Goal: Task Accomplishment & Management: Use online tool/utility

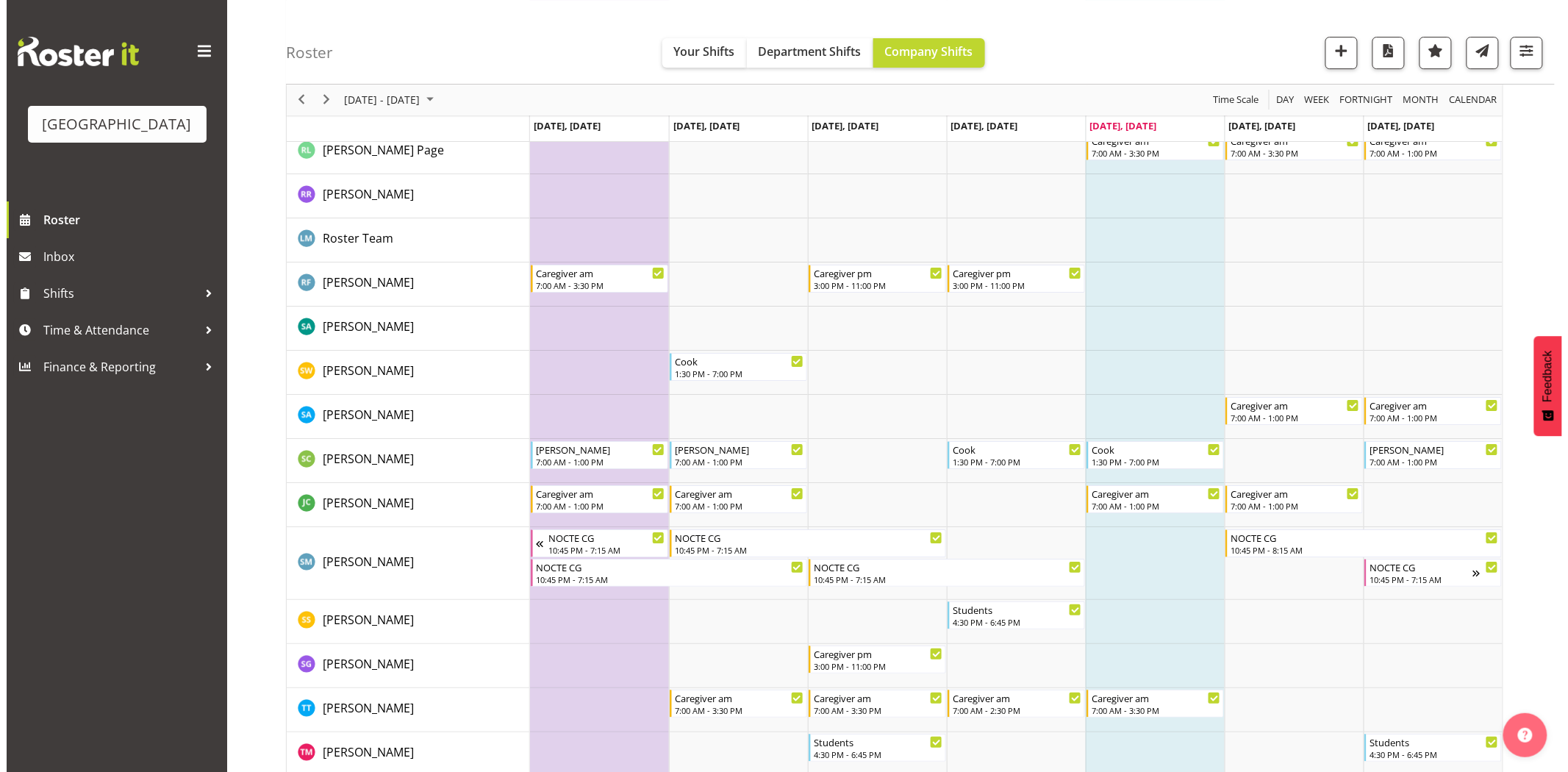
scroll to position [4291, 0]
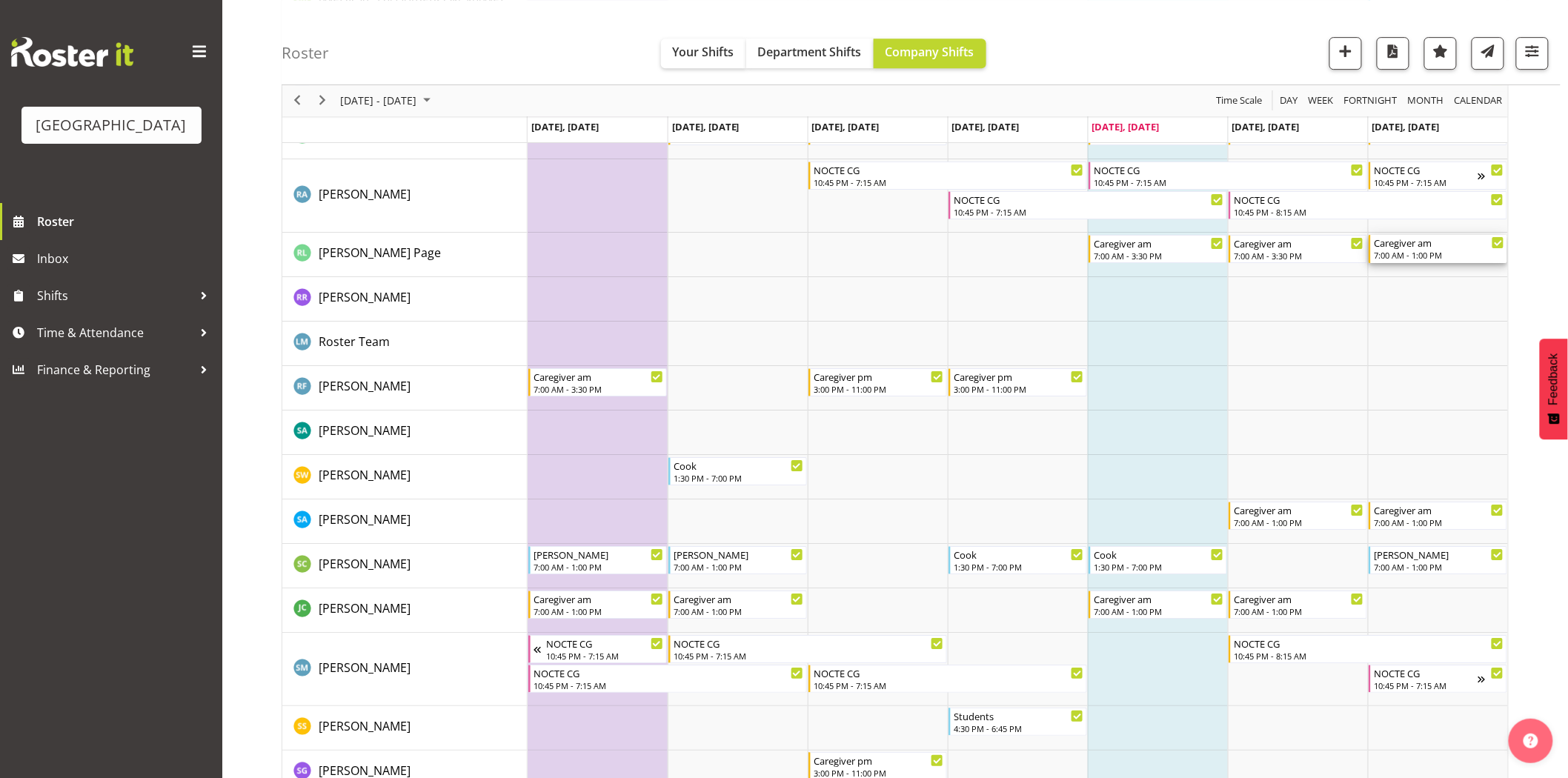
click at [1424, 255] on div "7:00 AM - 1:00 PM" at bounding box center [1439, 255] width 130 height 12
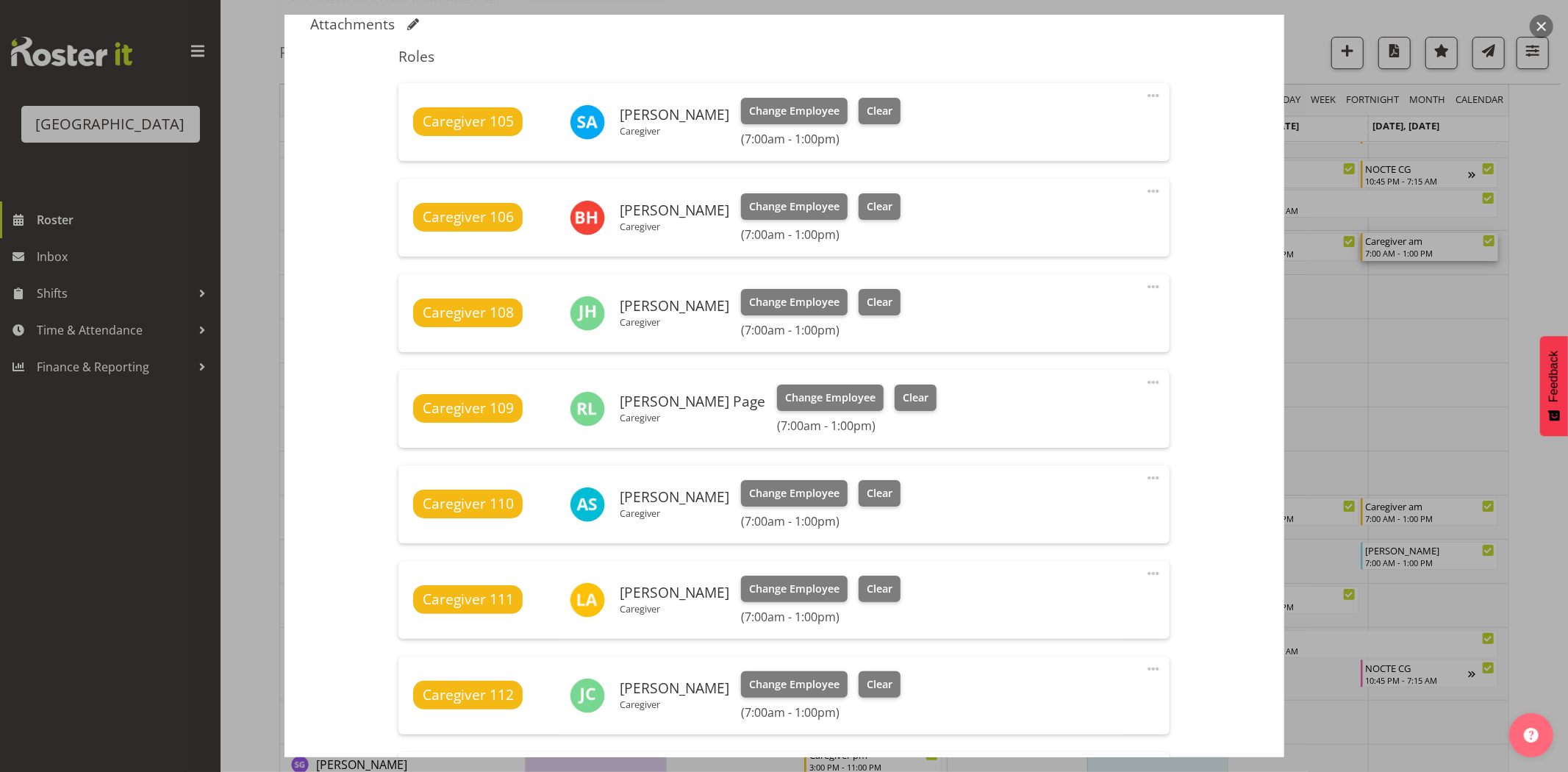
scroll to position [572, 0]
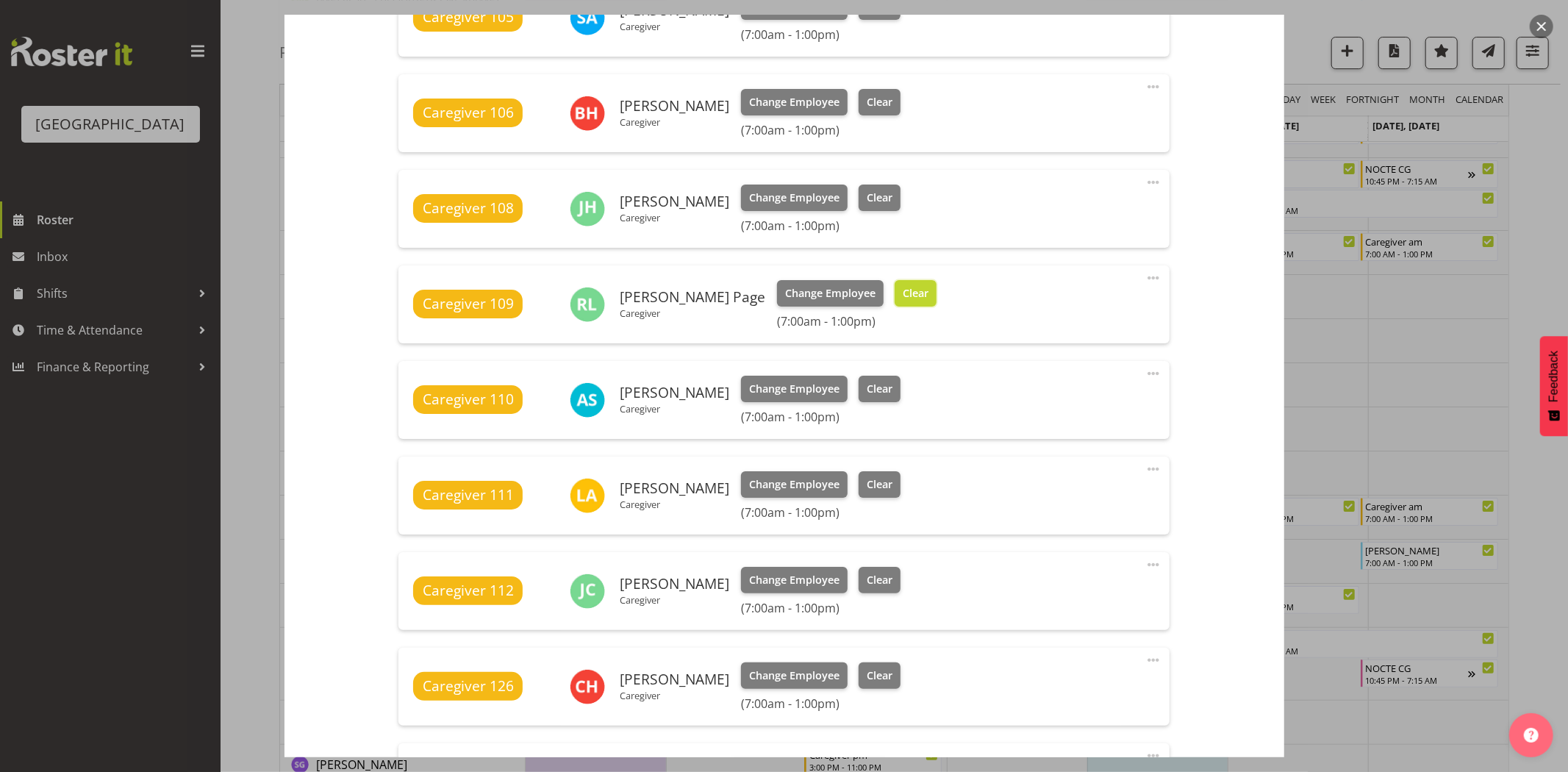
click at [903, 291] on span "Clear" at bounding box center [915, 293] width 26 height 16
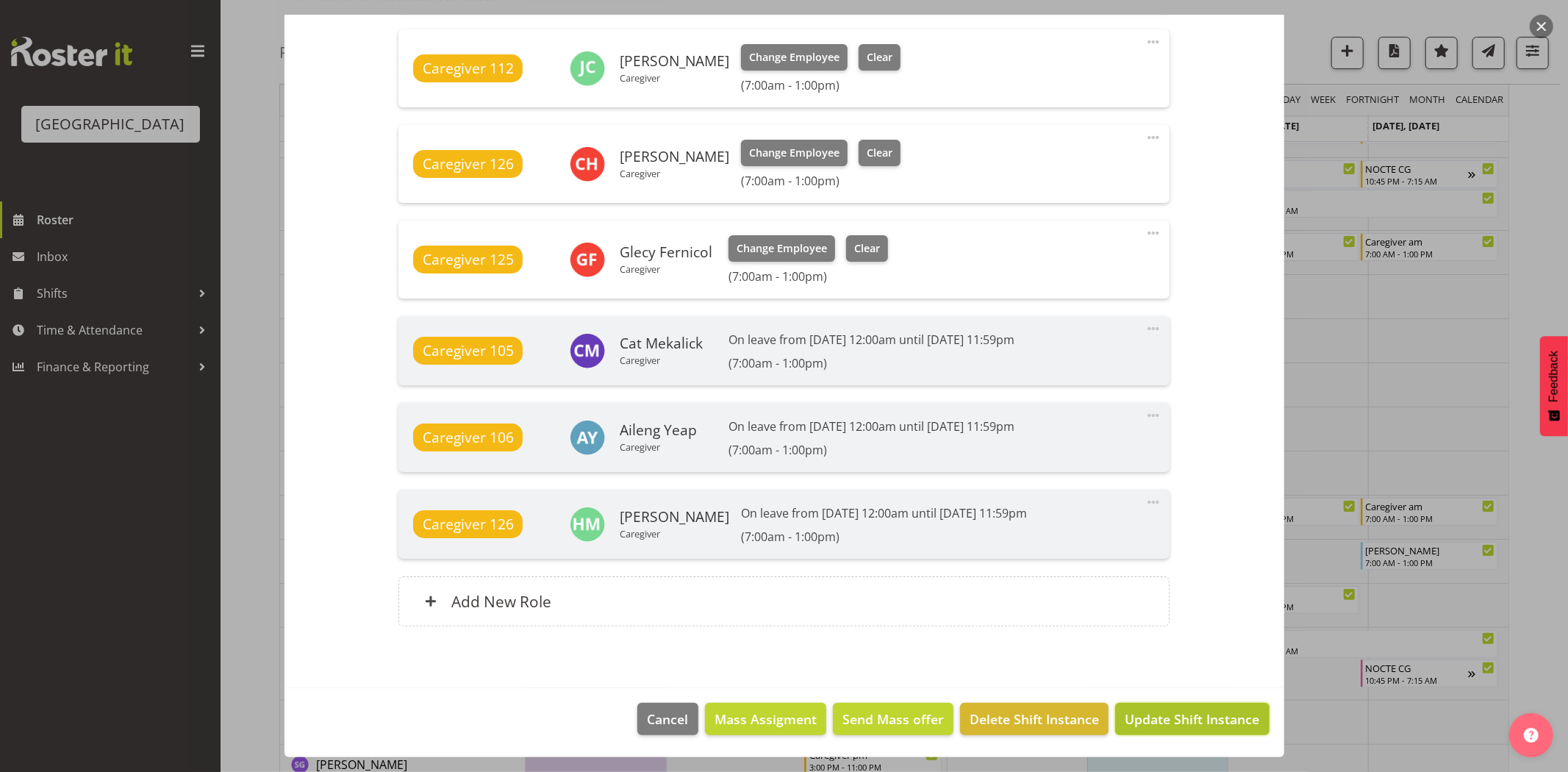
click at [1228, 721] on span "Update Shift Instance" at bounding box center [1192, 720] width 135 height 19
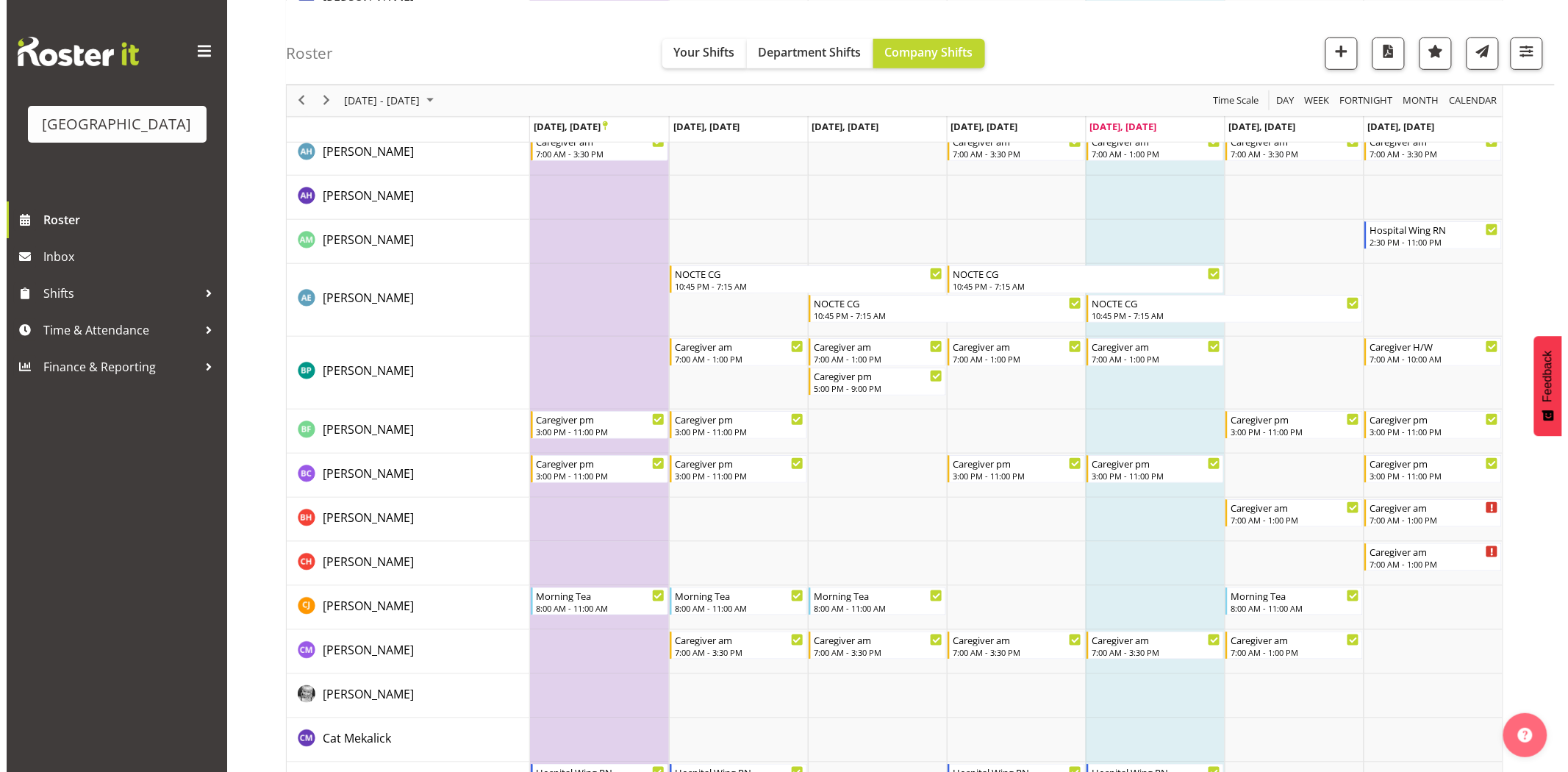
scroll to position [0, 0]
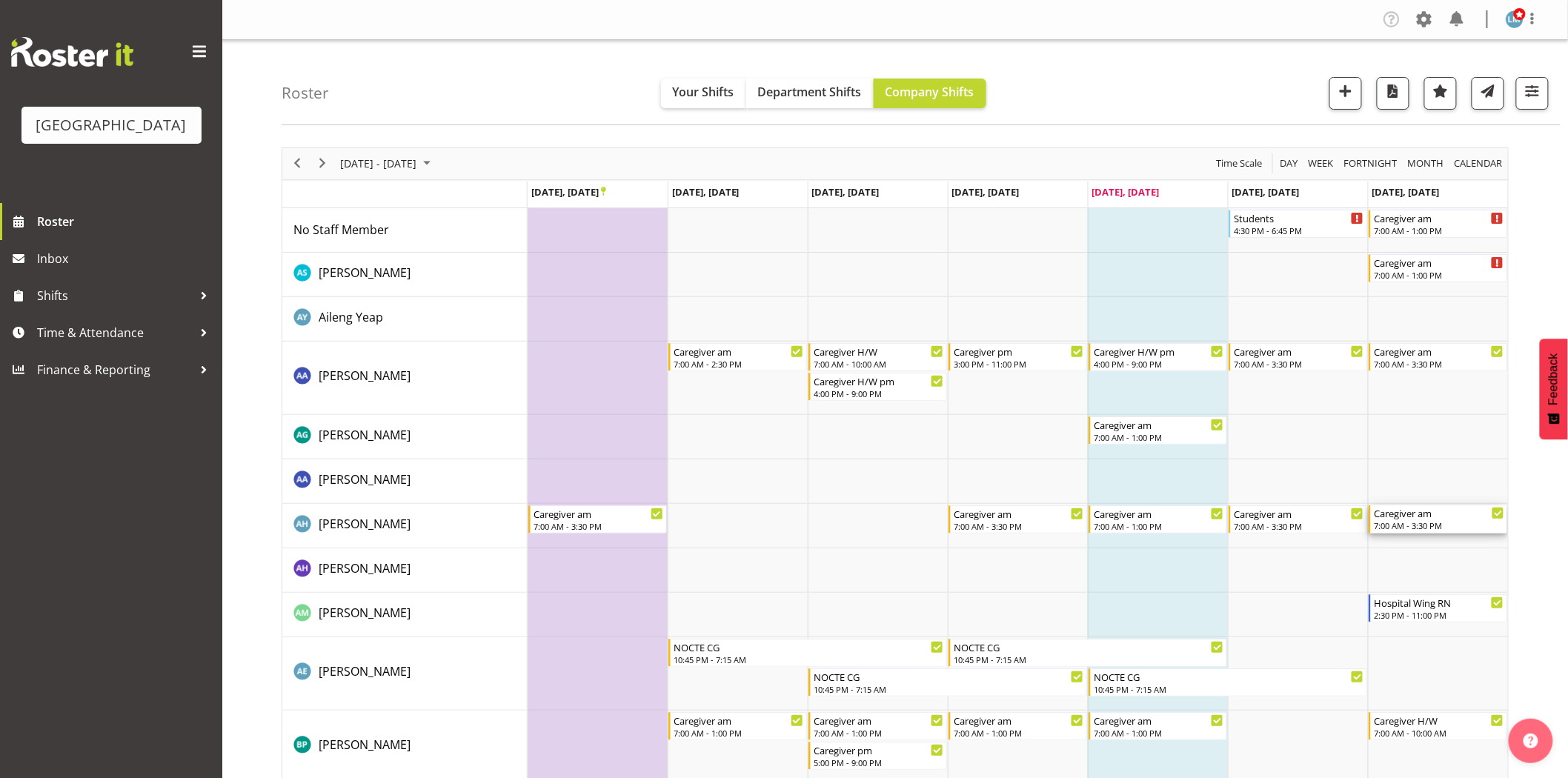
click at [1401, 519] on div "Caregiver am" at bounding box center [1439, 513] width 130 height 15
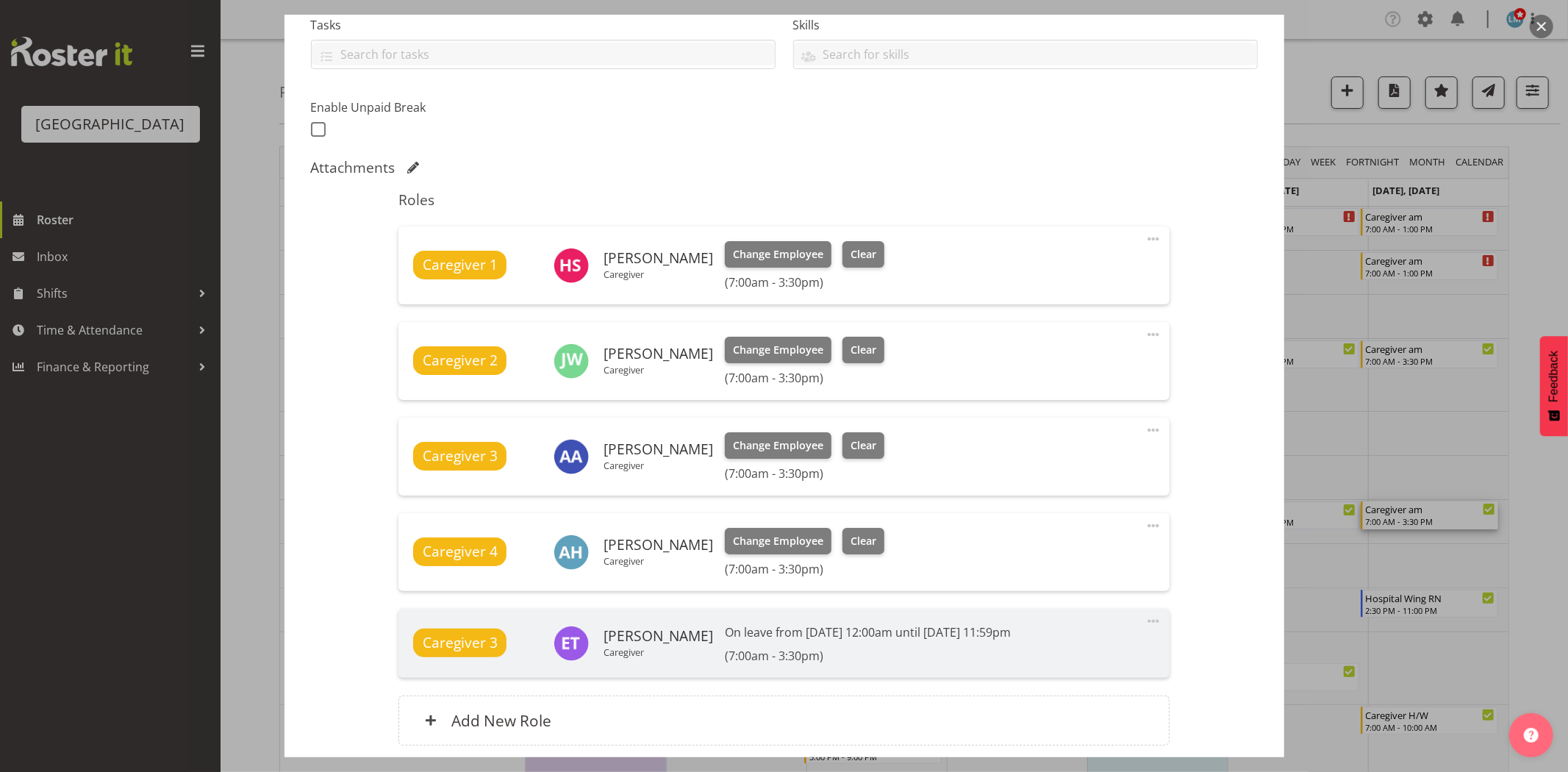
scroll to position [326, 0]
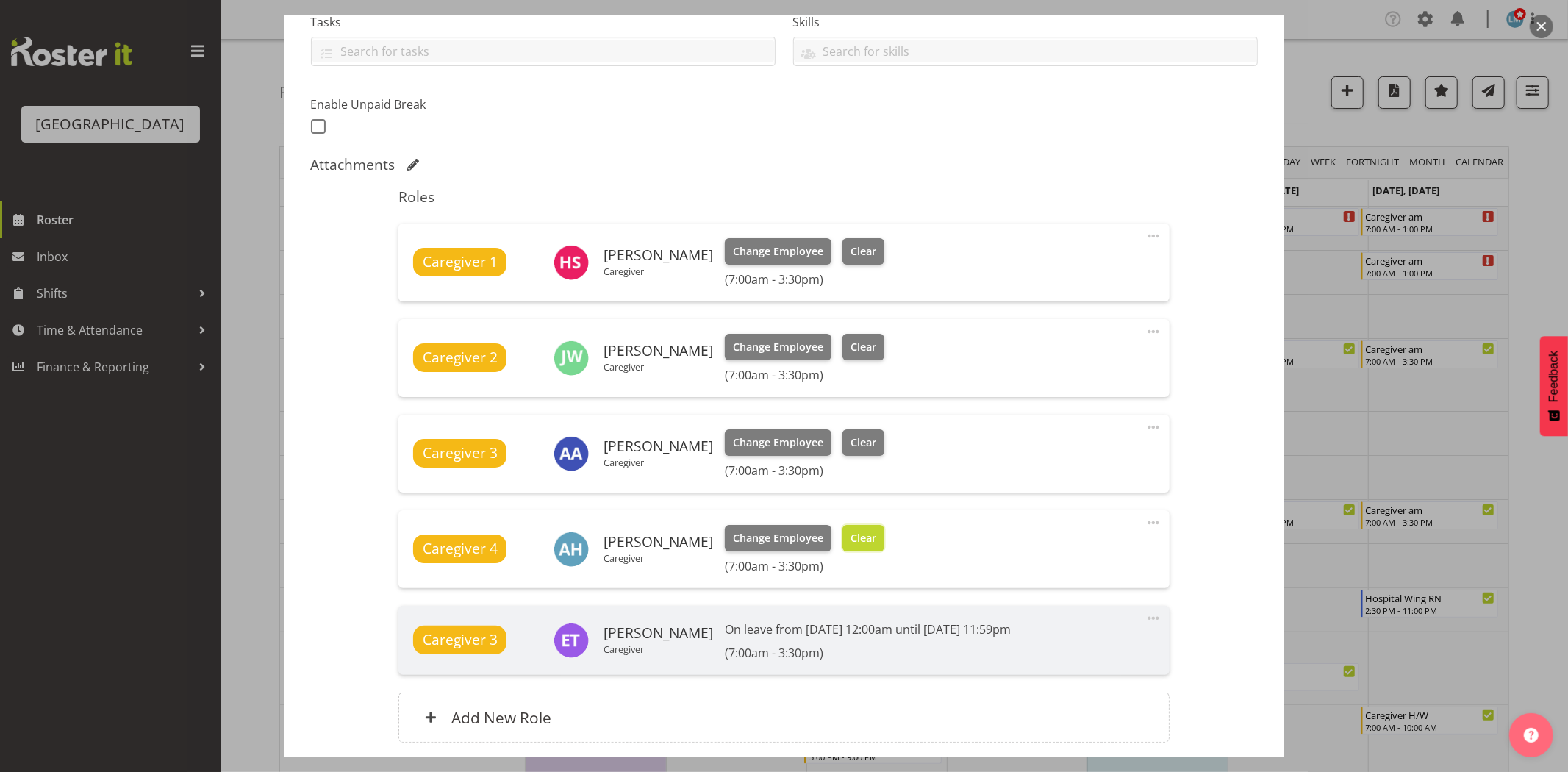
click at [875, 539] on span "Clear" at bounding box center [863, 538] width 26 height 16
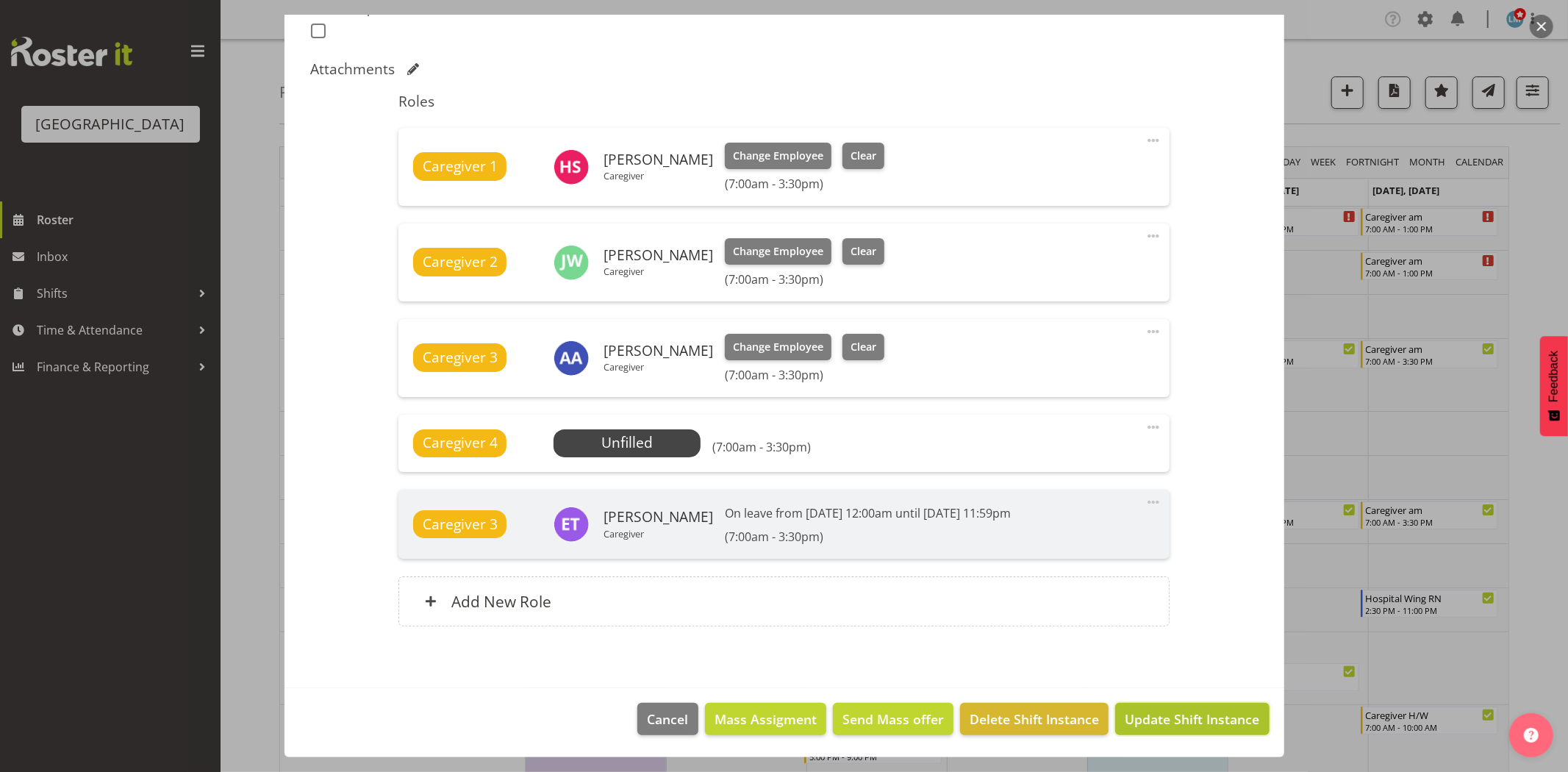
click at [1153, 710] on span "Update Shift Instance" at bounding box center [1192, 720] width 135 height 19
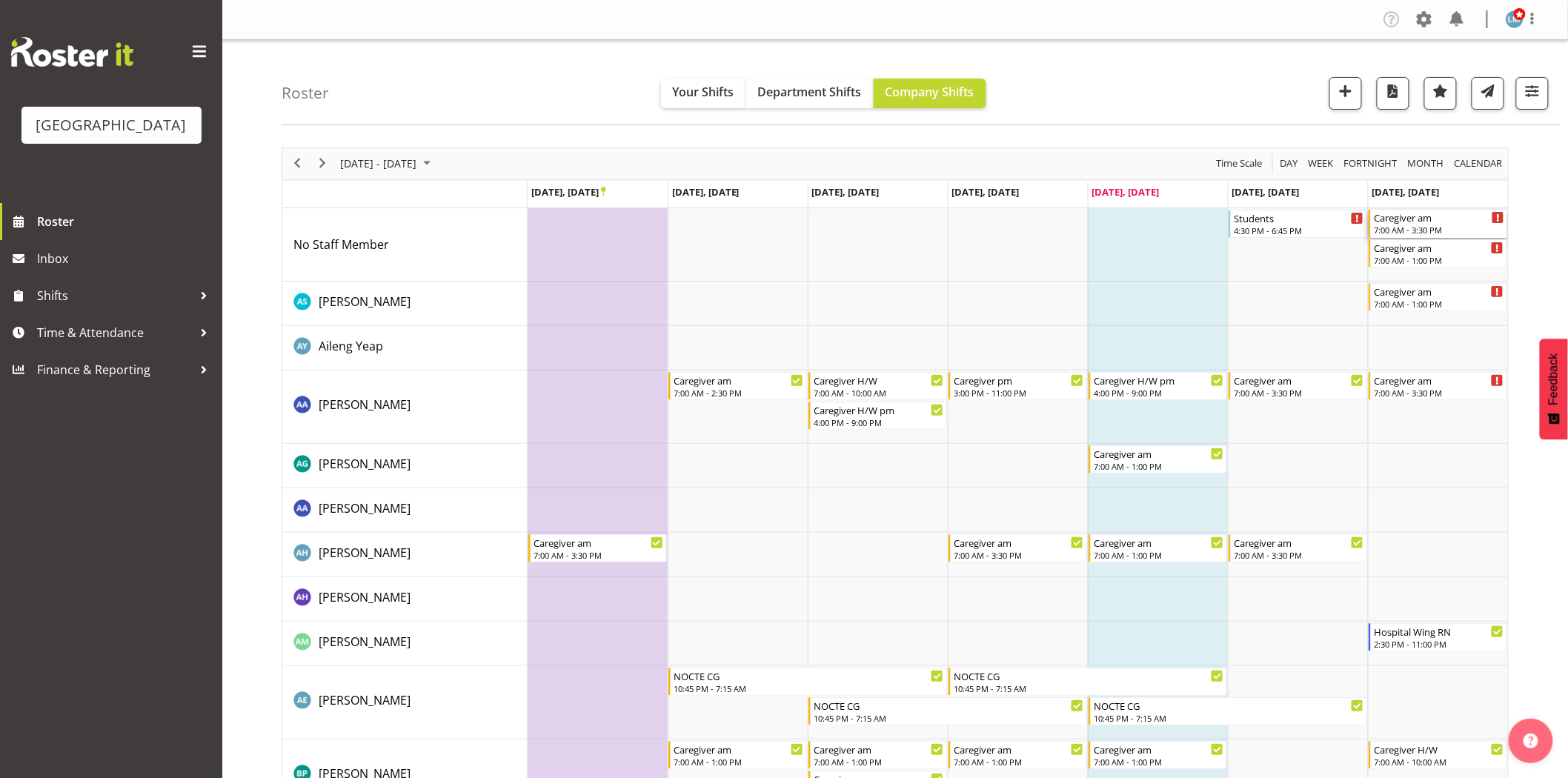
click at [1439, 225] on div "7:00 AM - 3:30 PM" at bounding box center [1439, 230] width 130 height 12
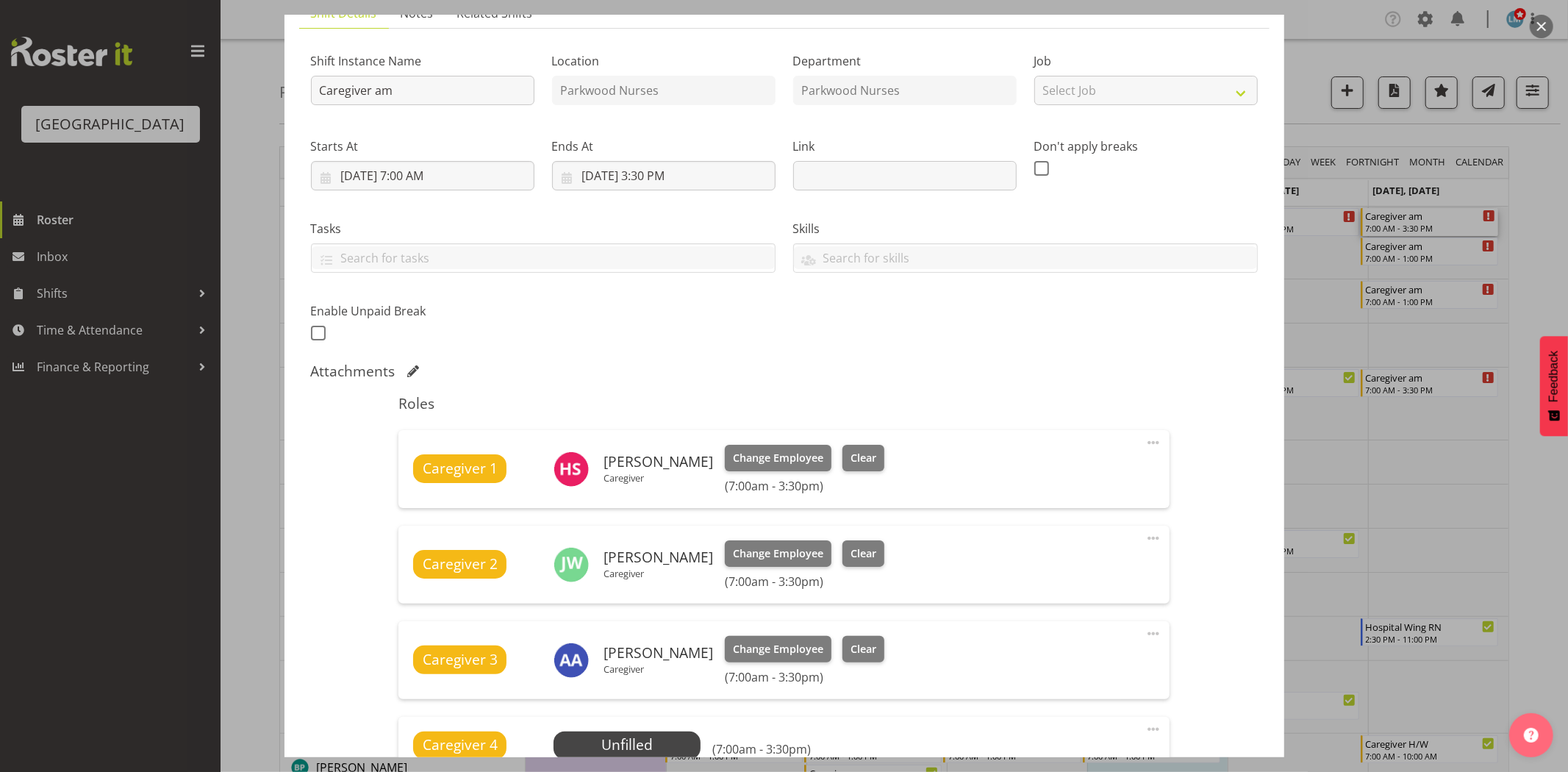
scroll to position [326, 0]
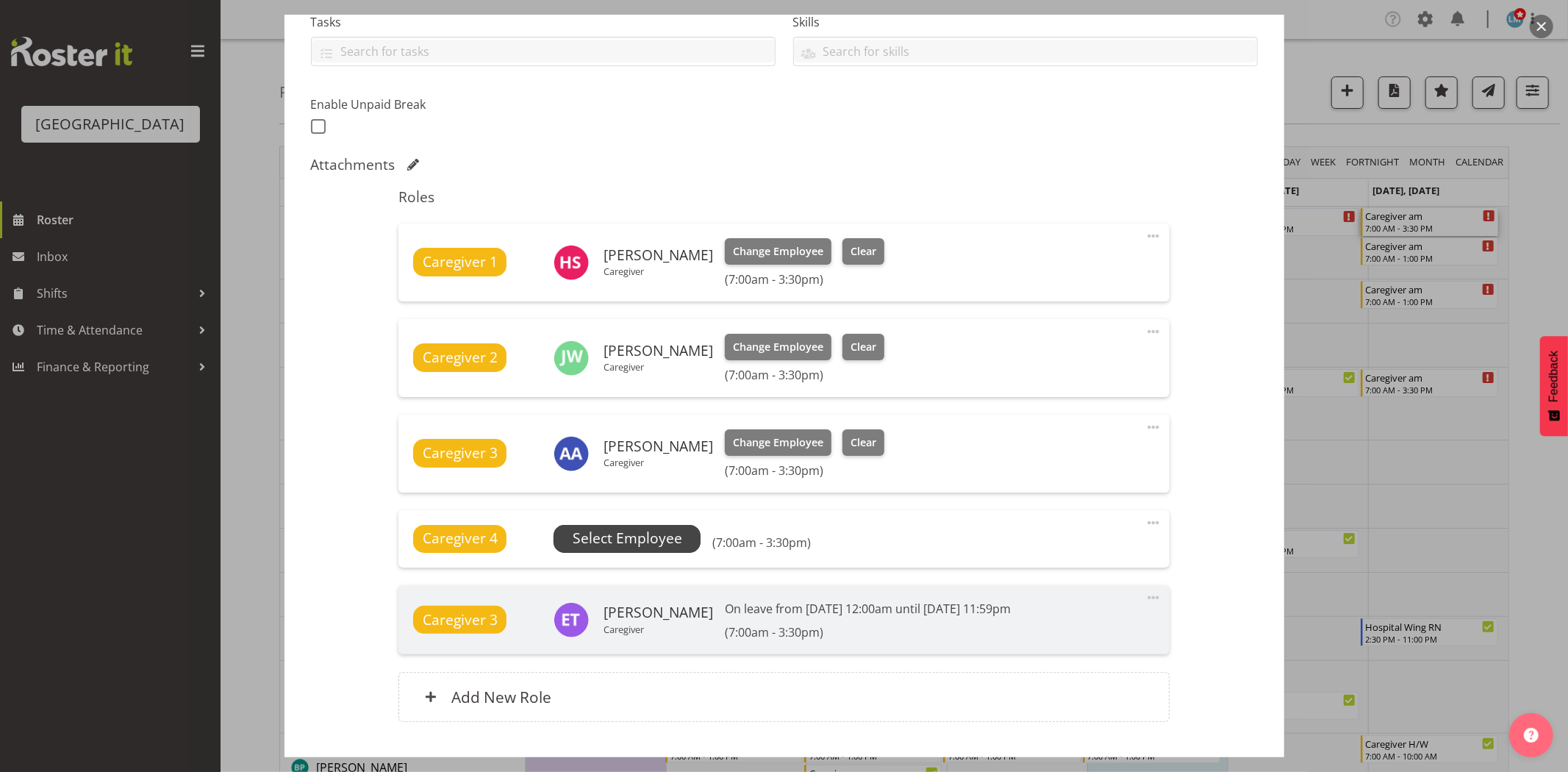
click at [648, 538] on span "Select Employee" at bounding box center [627, 539] width 110 height 21
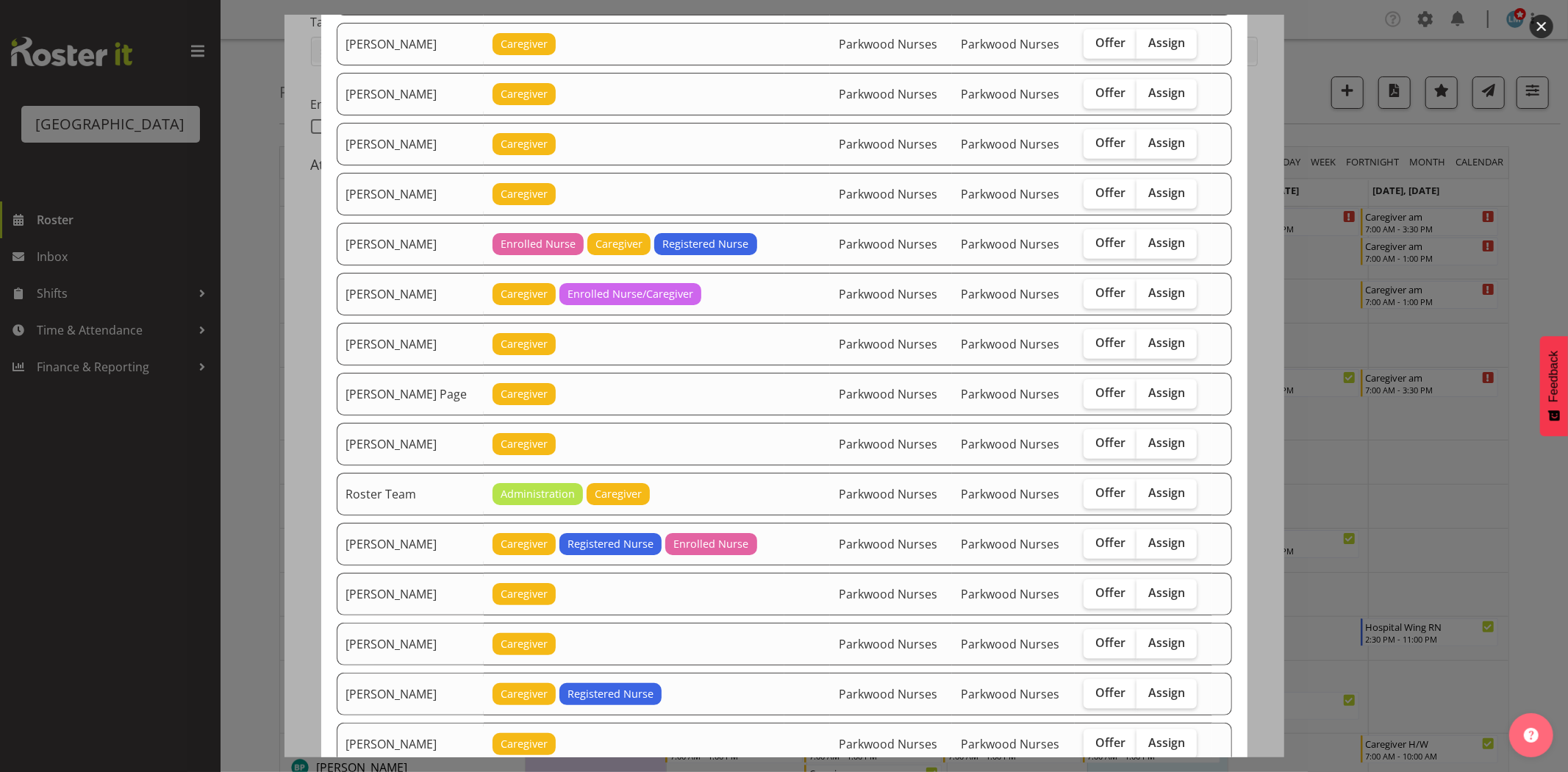
scroll to position [1143, 0]
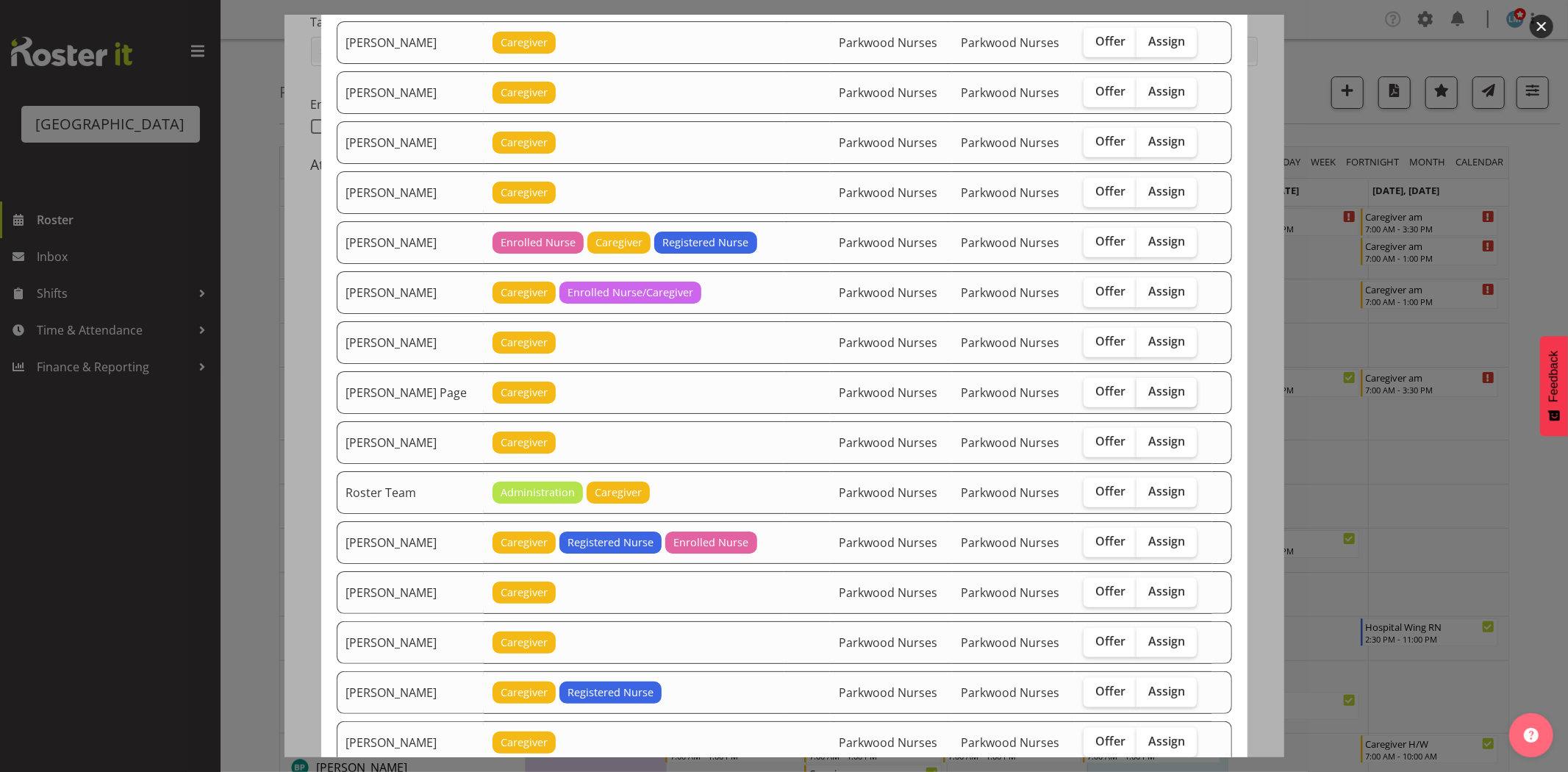
click at [1159, 397] on span "Assign" at bounding box center [1166, 391] width 36 height 15
click at [1146, 396] on input "Assign" at bounding box center [1141, 391] width 10 height 10
checkbox input "true"
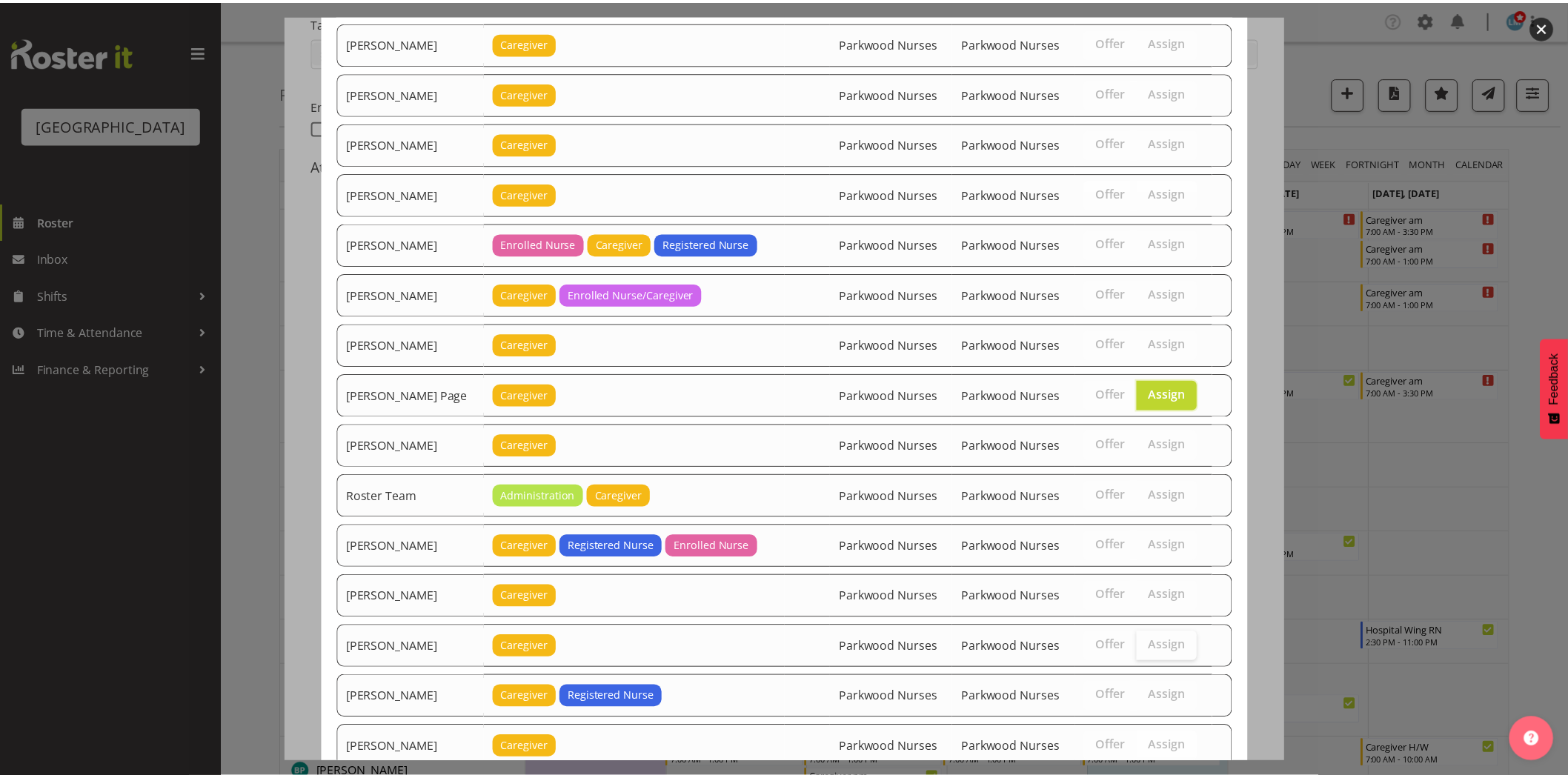
scroll to position [1358, 0]
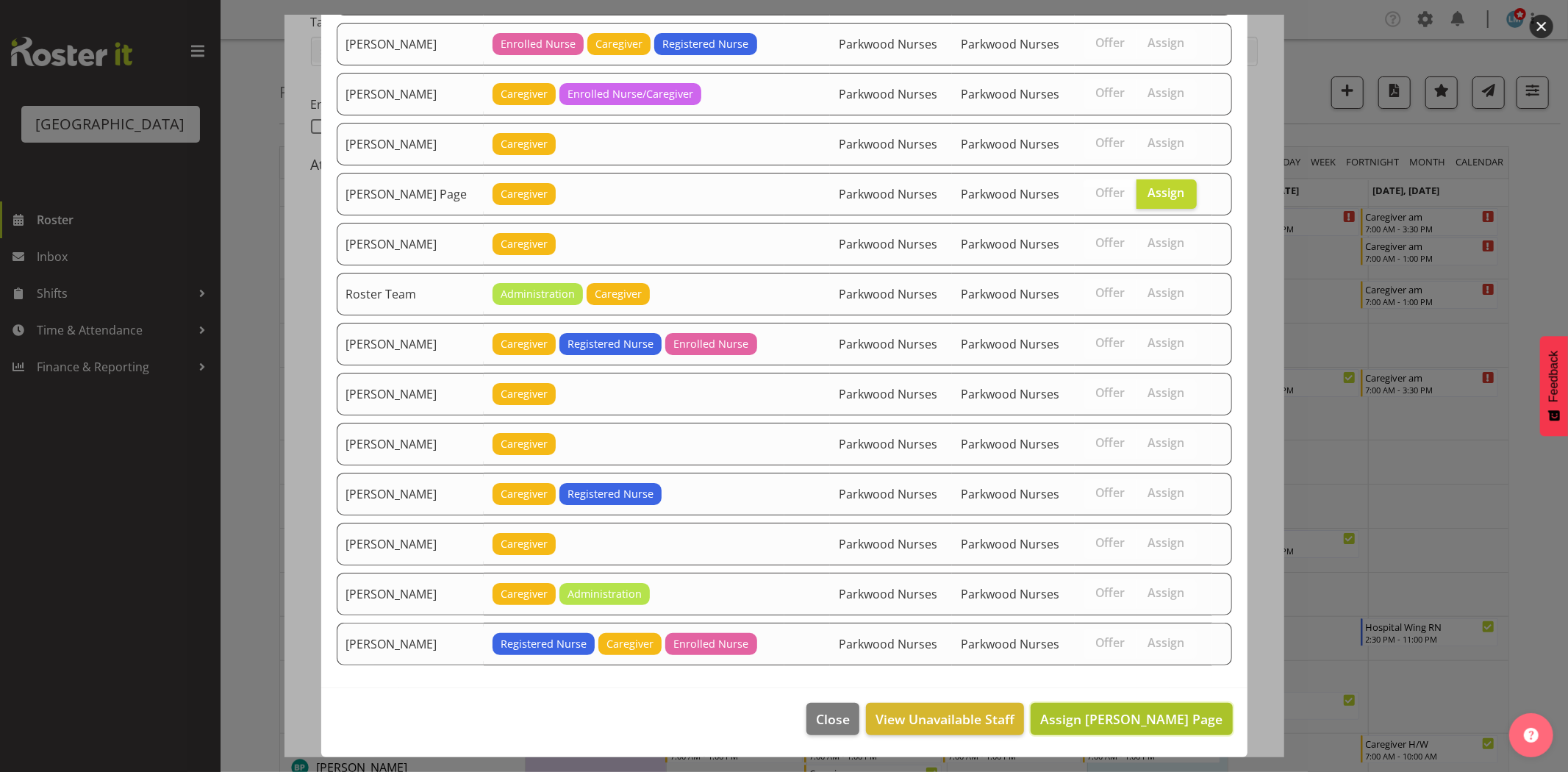
click at [1168, 719] on span "Assign [PERSON_NAME] Page" at bounding box center [1131, 719] width 182 height 18
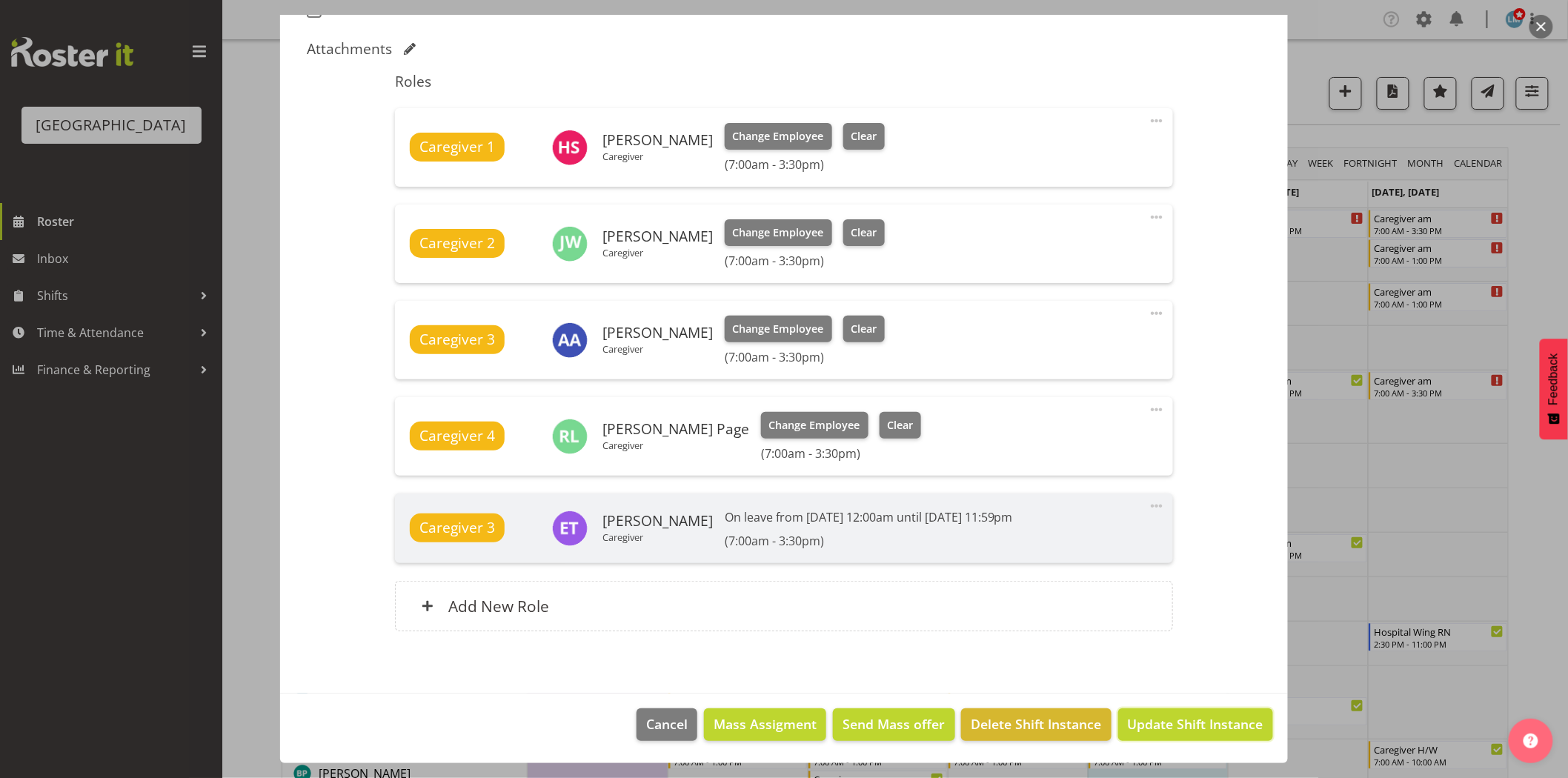
click at [1178, 724] on span "Update Shift Instance" at bounding box center [1196, 724] width 136 height 20
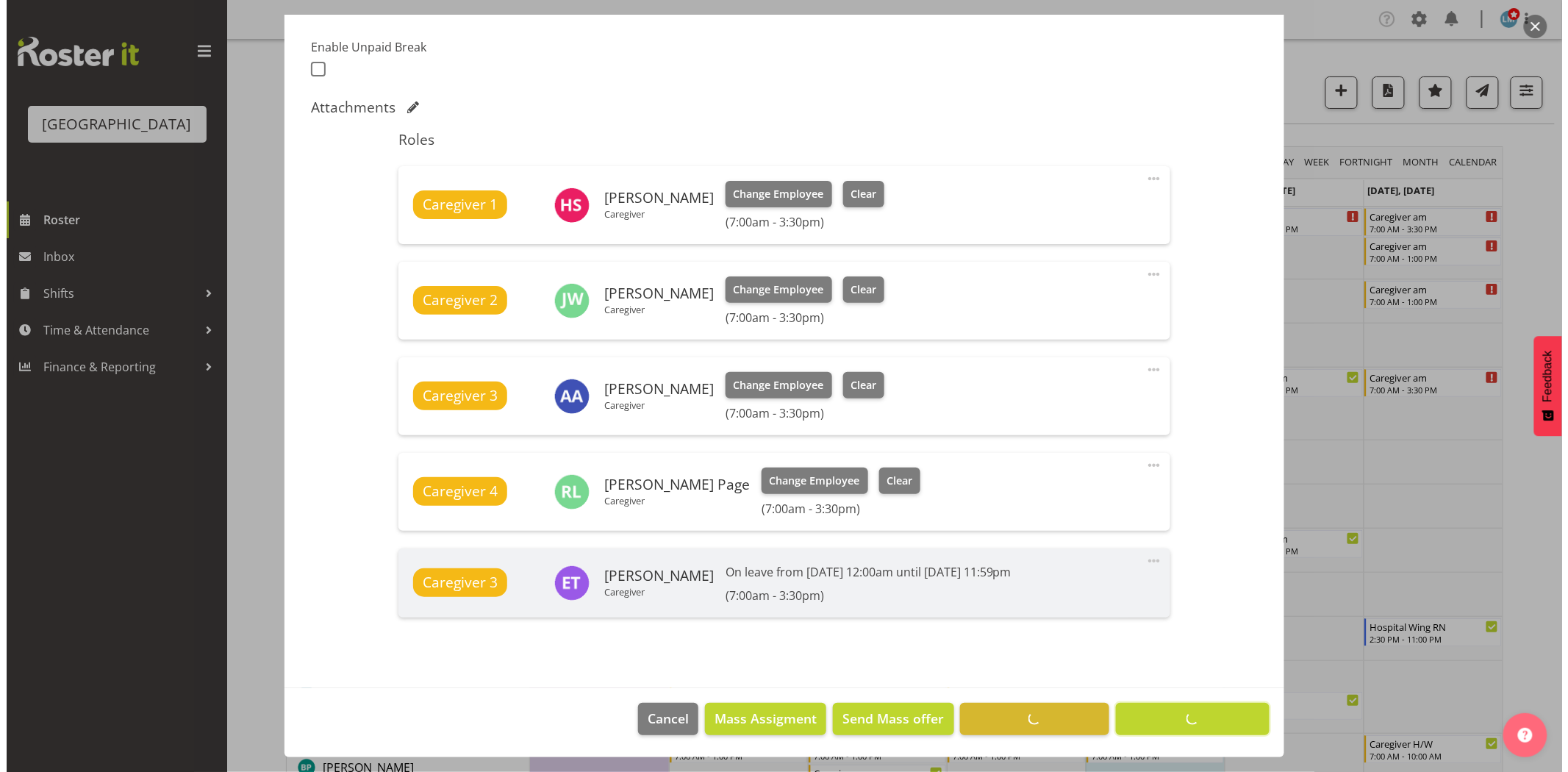
scroll to position [384, 0]
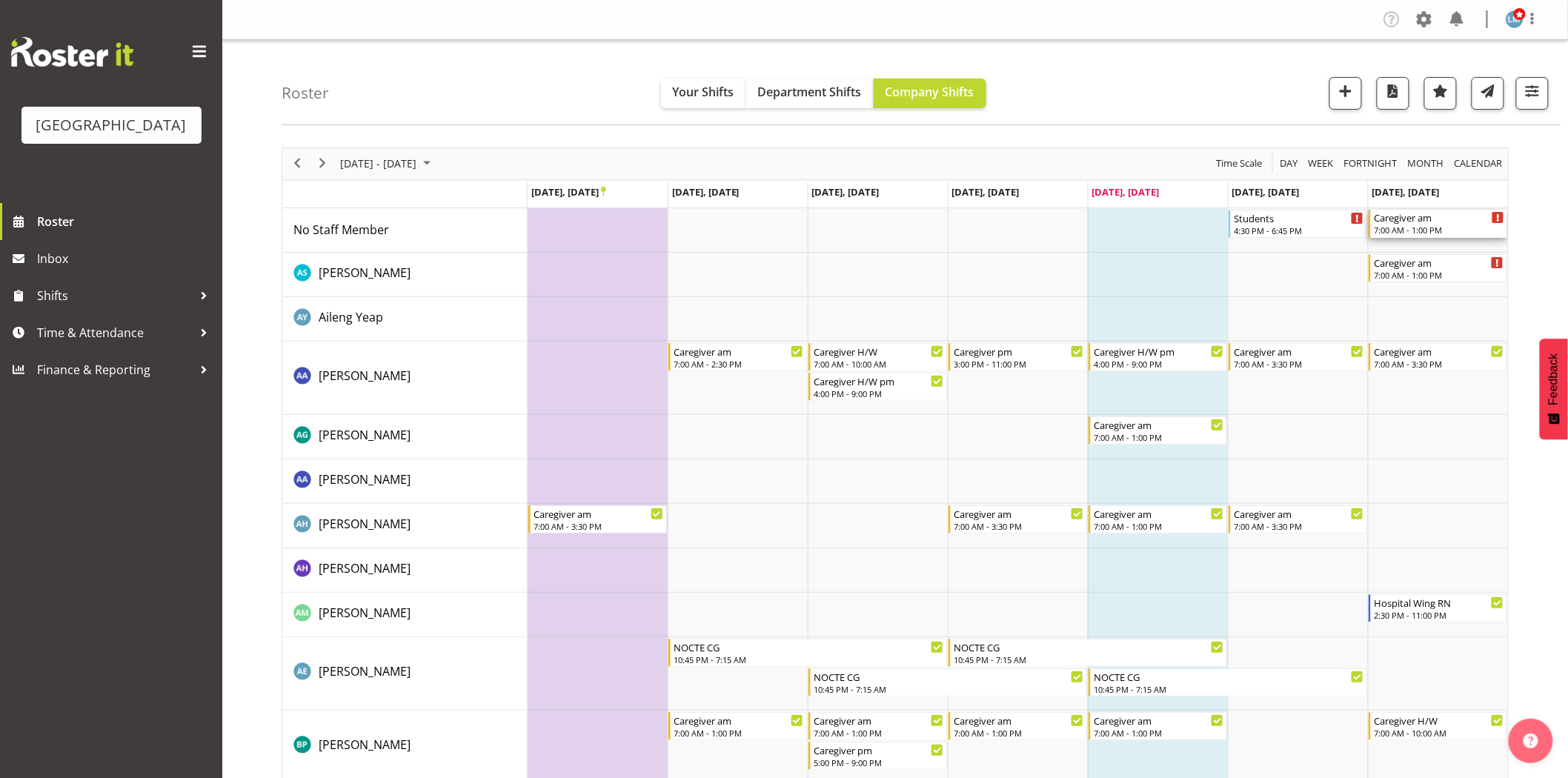
click at [1403, 227] on div "7:00 AM - 1:00 PM" at bounding box center [1439, 230] width 130 height 12
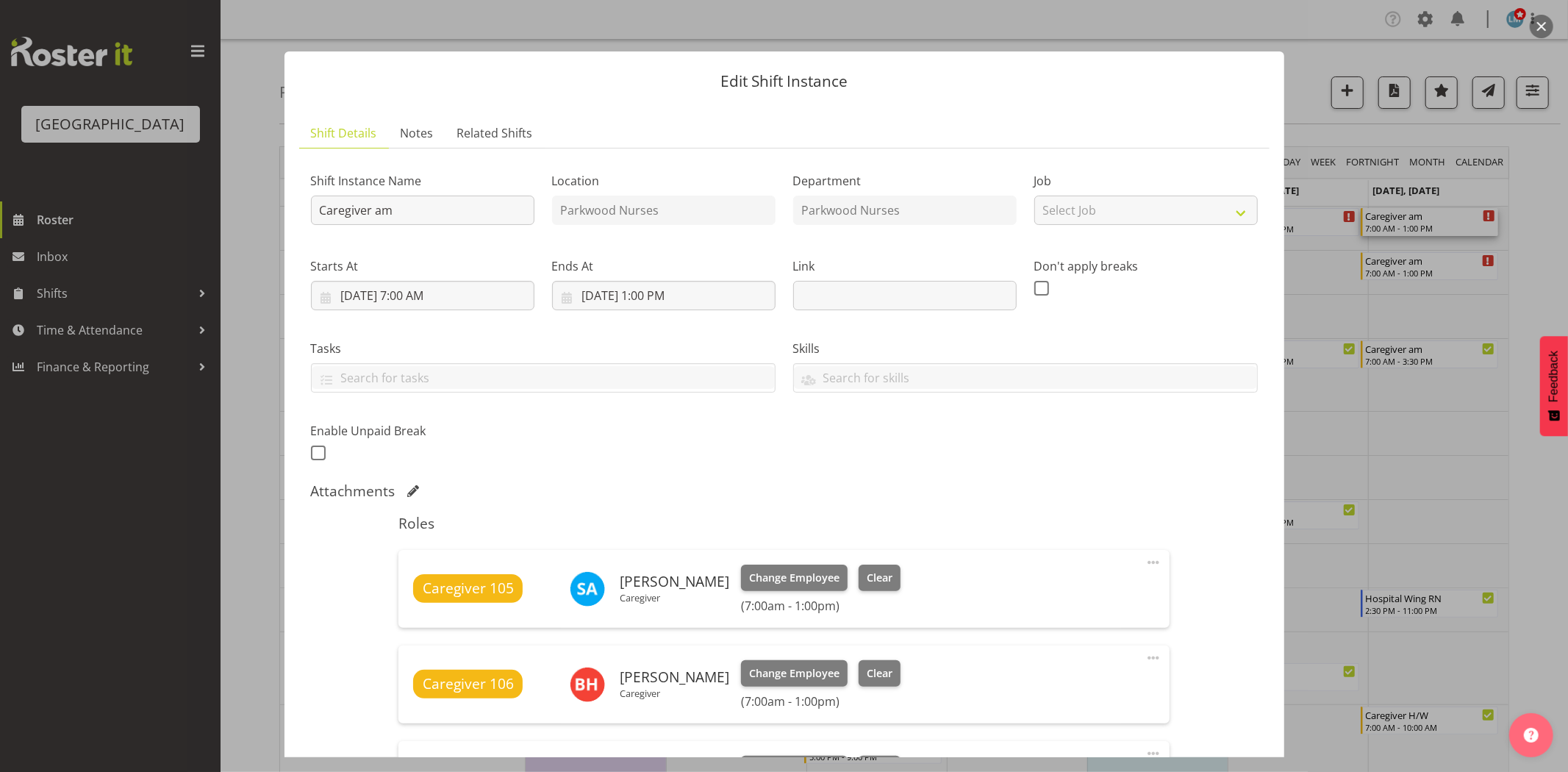
scroll to position [326, 0]
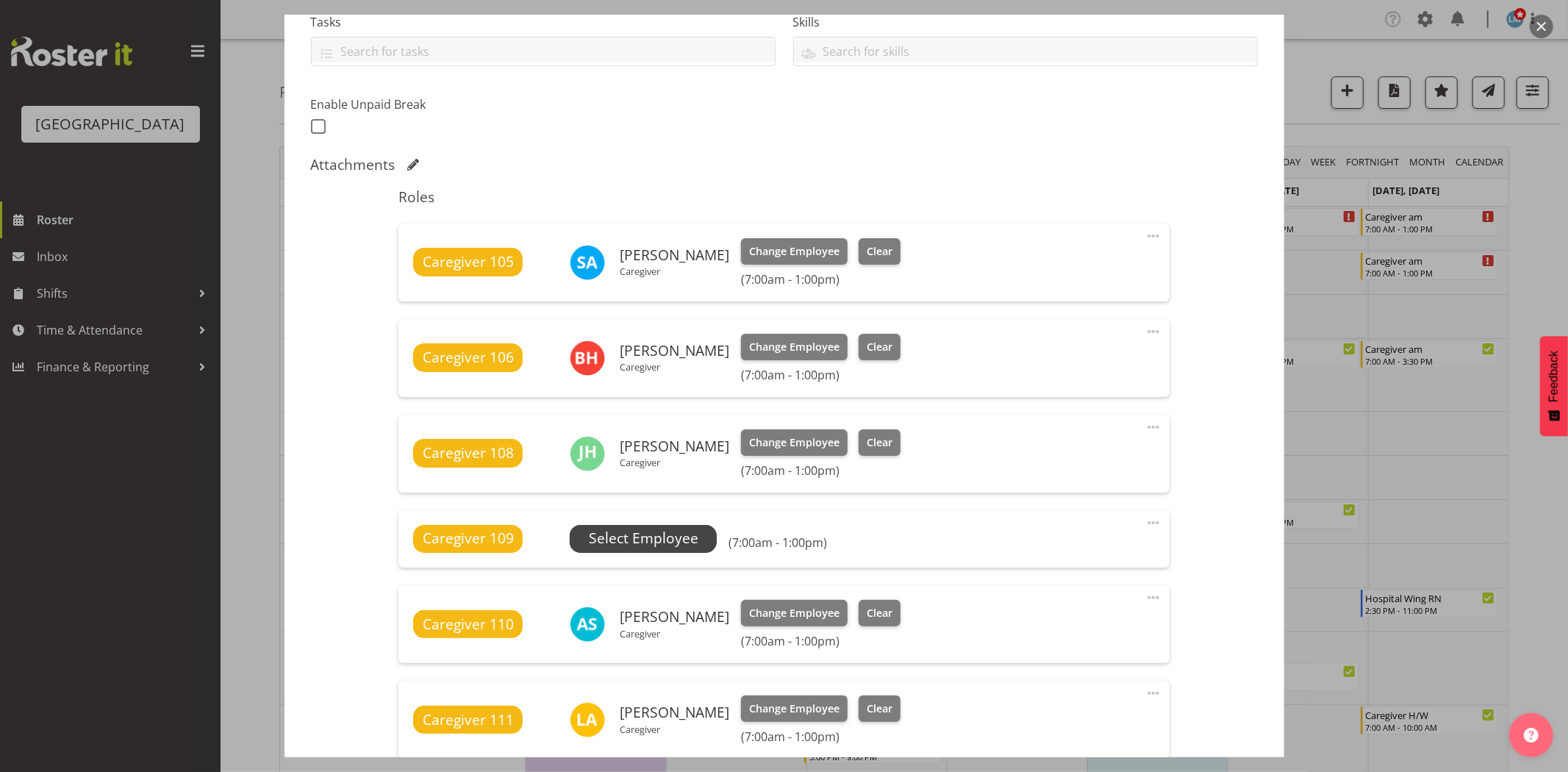
click at [630, 533] on span "Select Employee" at bounding box center [644, 539] width 110 height 21
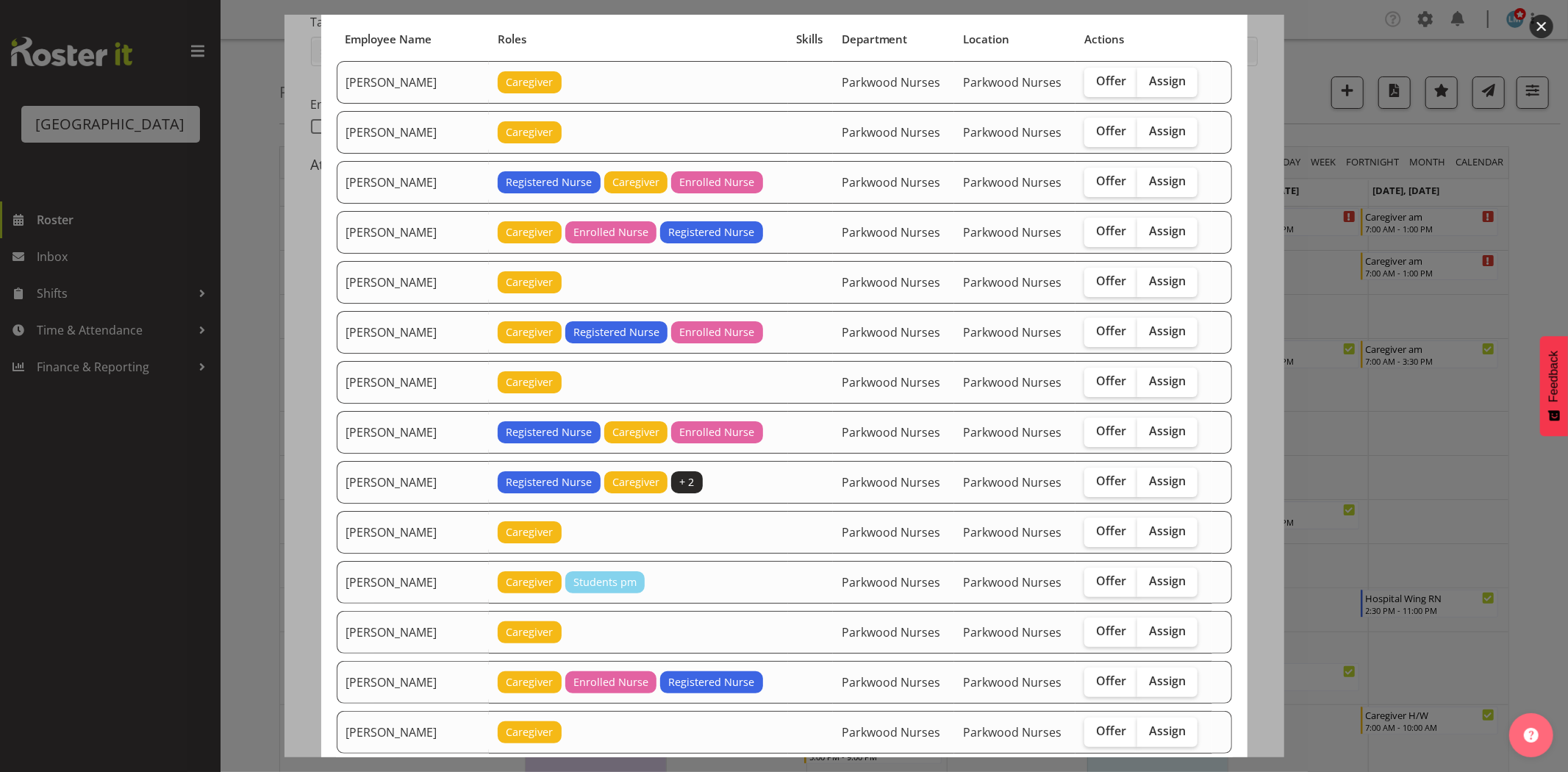
scroll to position [163, 0]
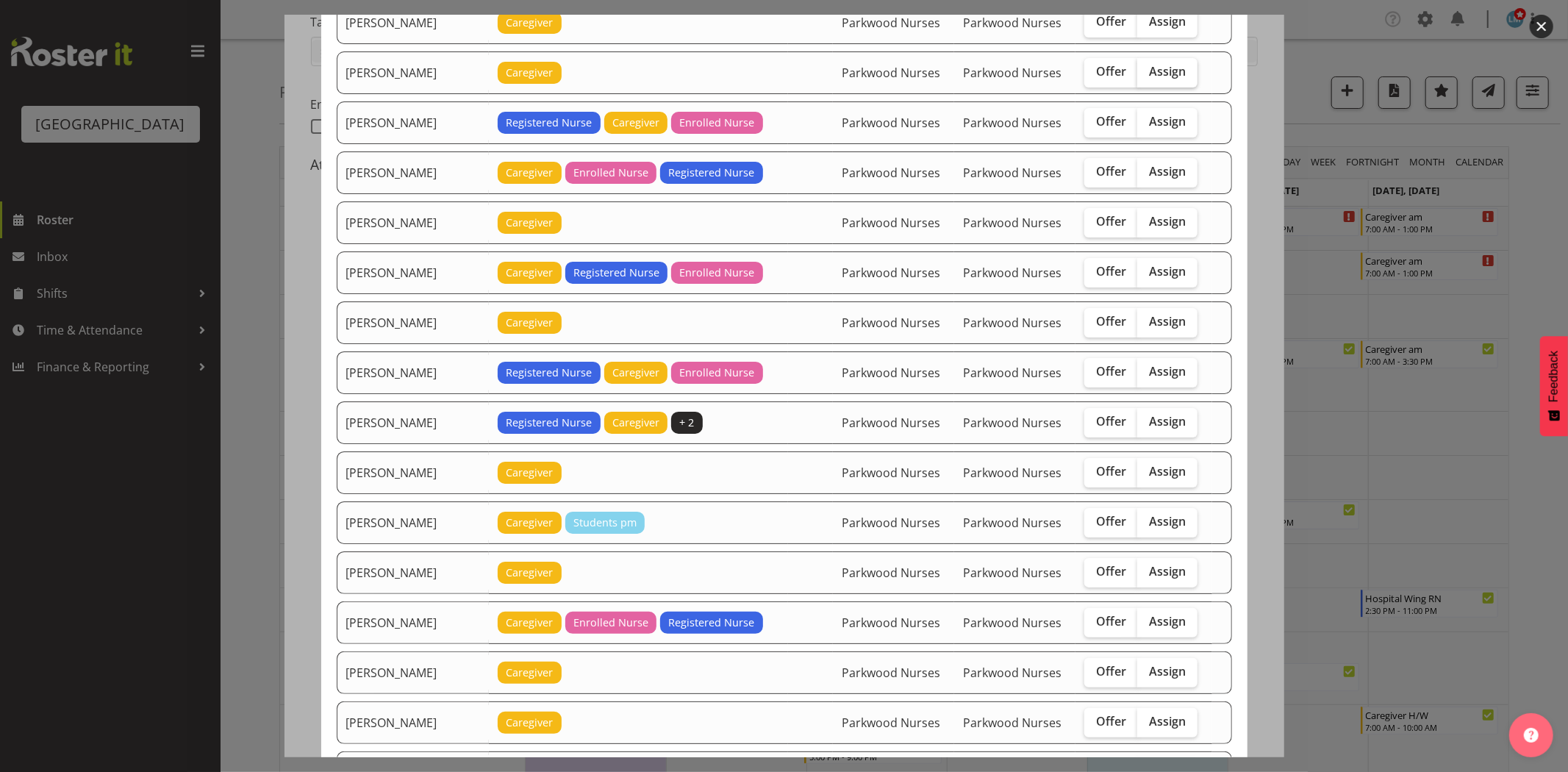
click at [1163, 71] on span "Assign" at bounding box center [1167, 71] width 36 height 15
click at [1146, 71] on input "Assign" at bounding box center [1142, 72] width 10 height 10
checkbox input "true"
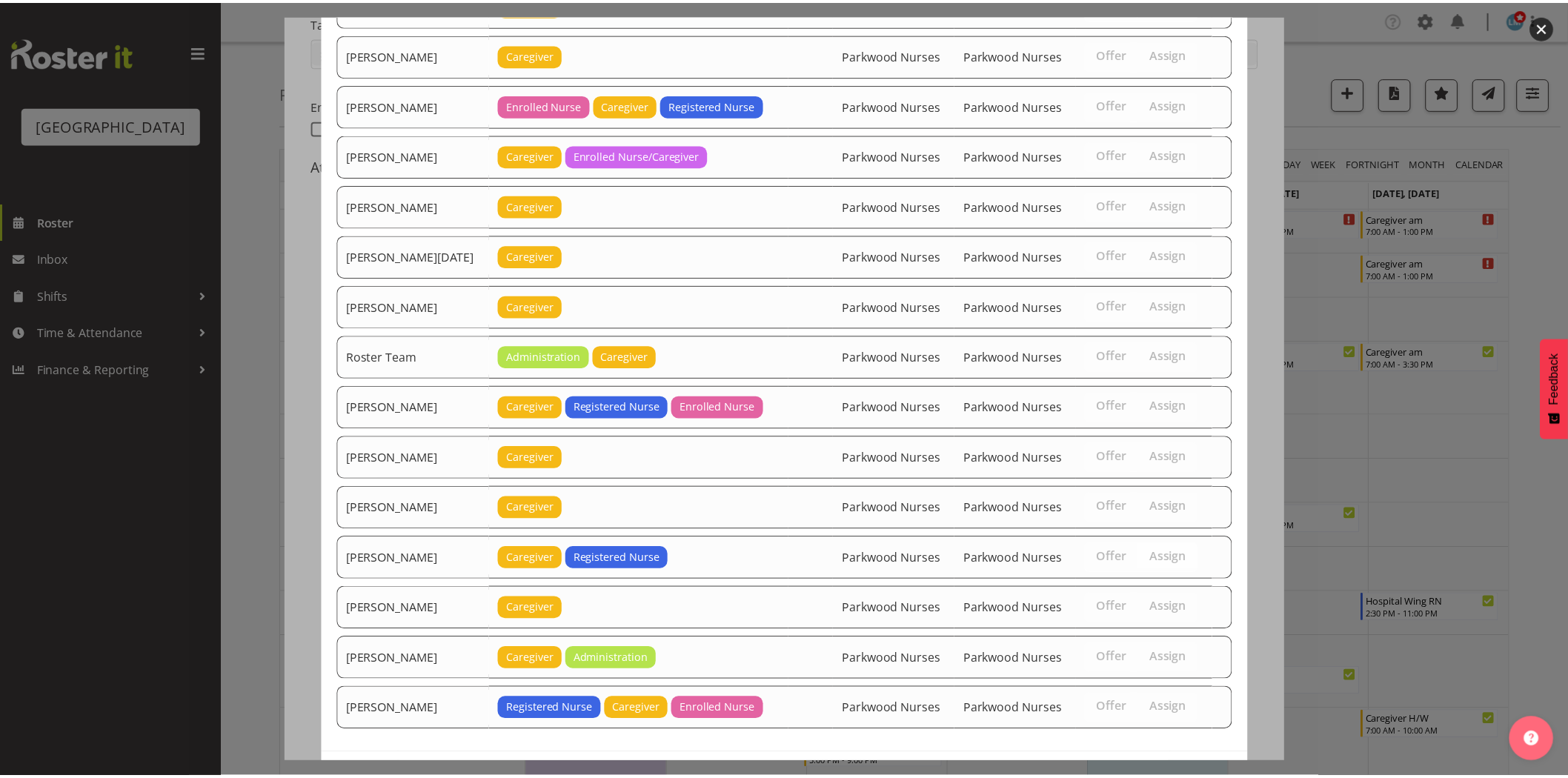
scroll to position [1610, 0]
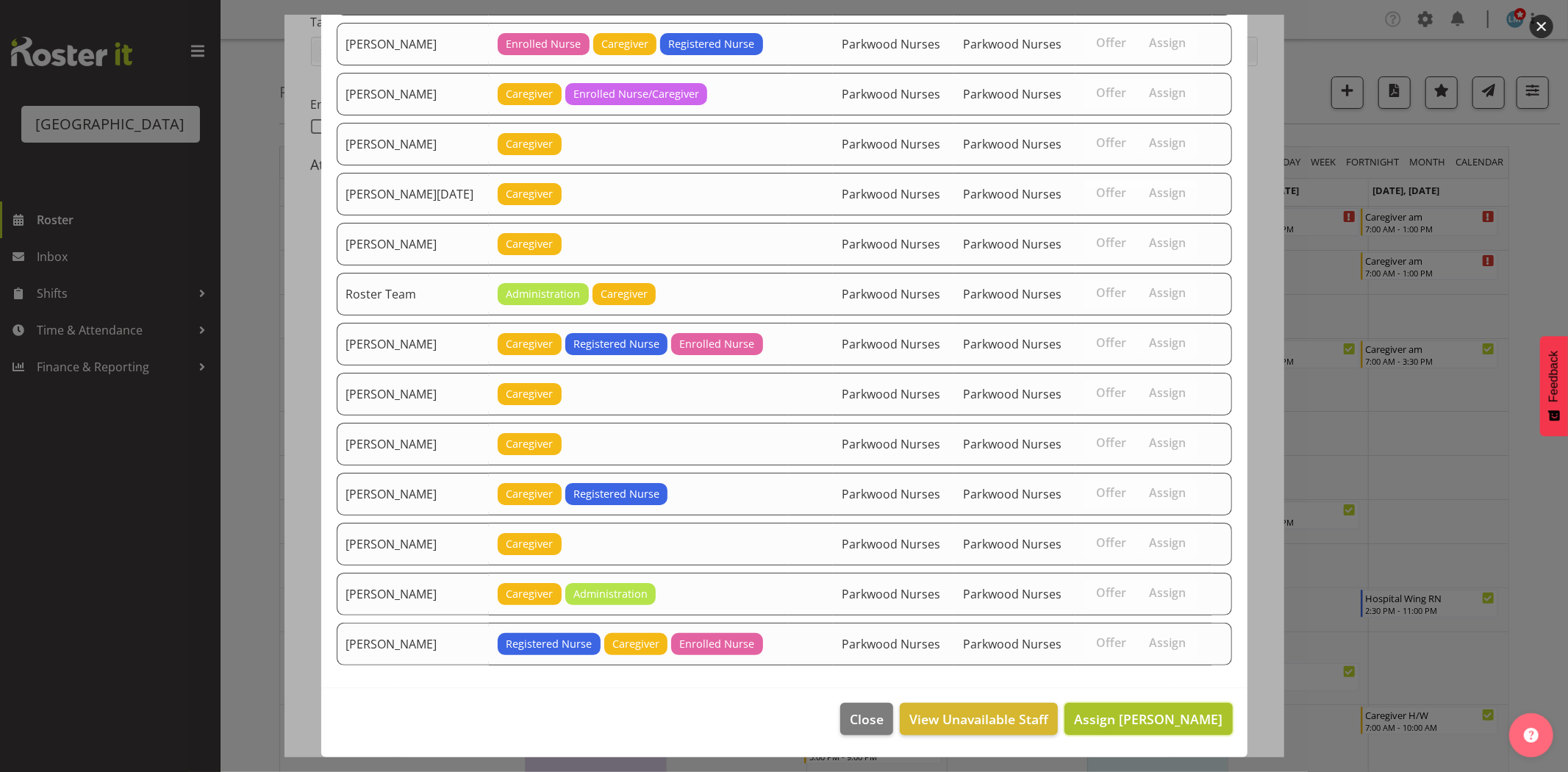
click at [1130, 714] on span "Assign [PERSON_NAME]" at bounding box center [1148, 719] width 149 height 18
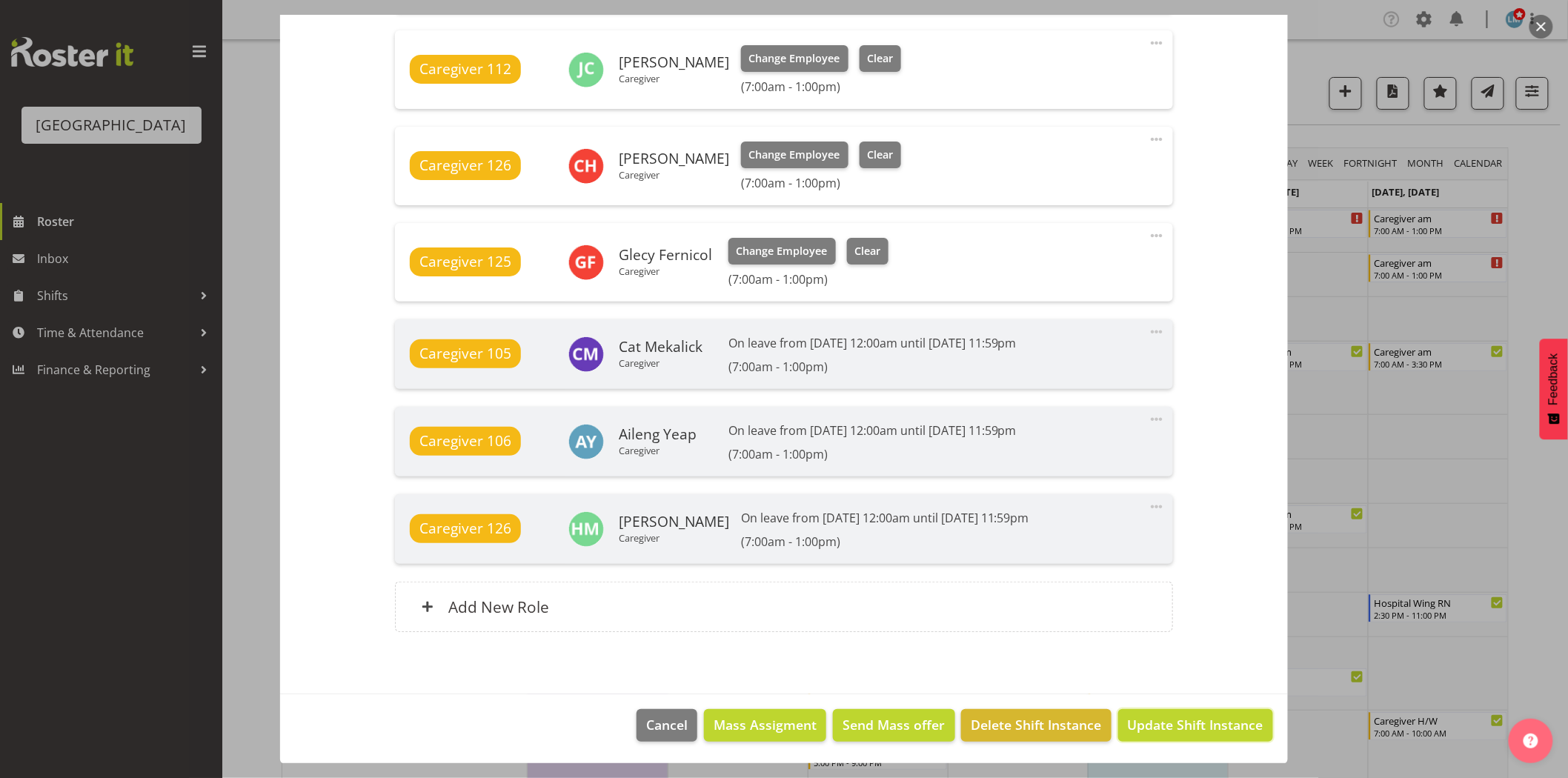
click at [1128, 720] on span "Update Shift Instance" at bounding box center [1196, 725] width 136 height 20
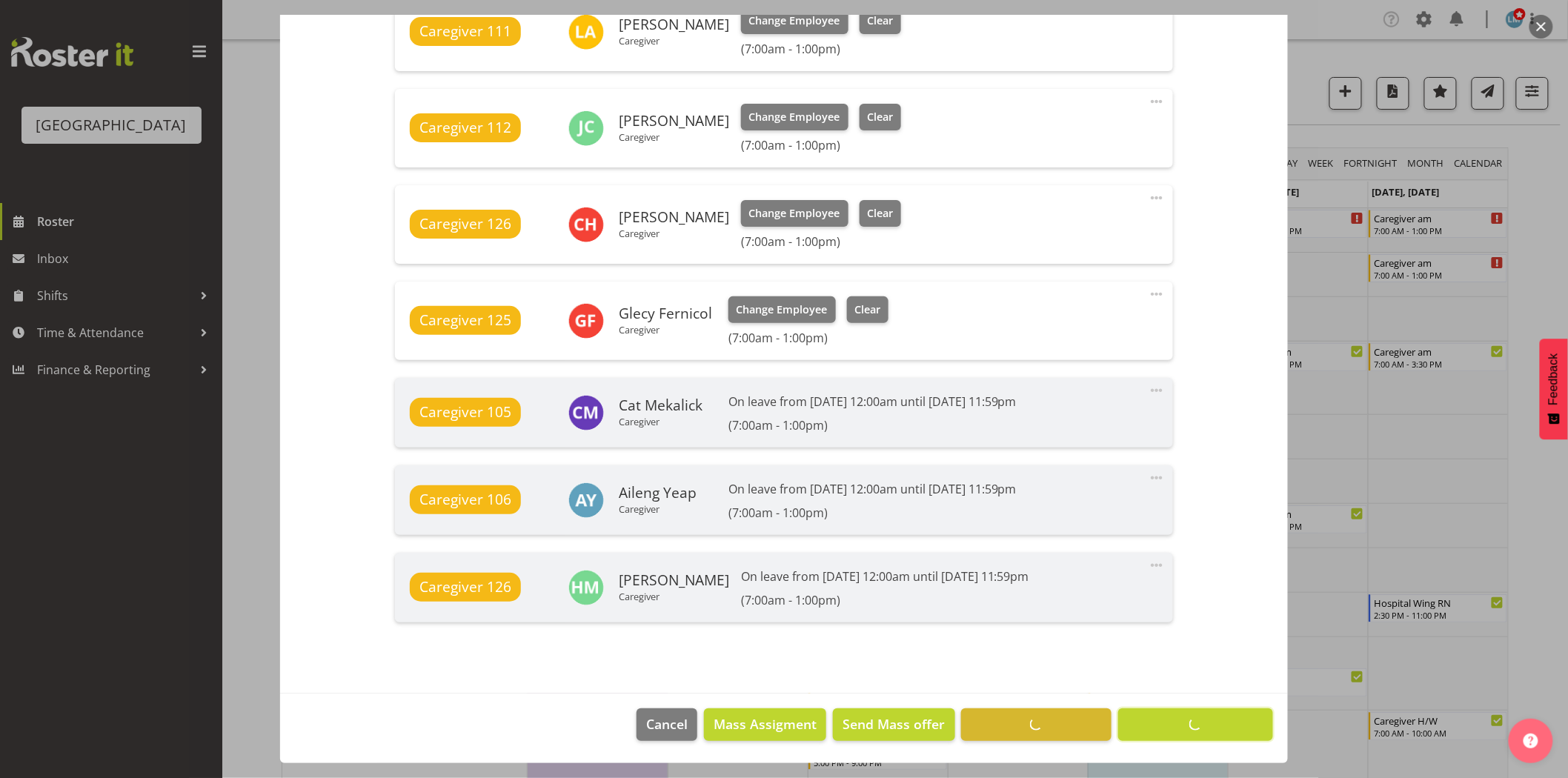
scroll to position [1042, 0]
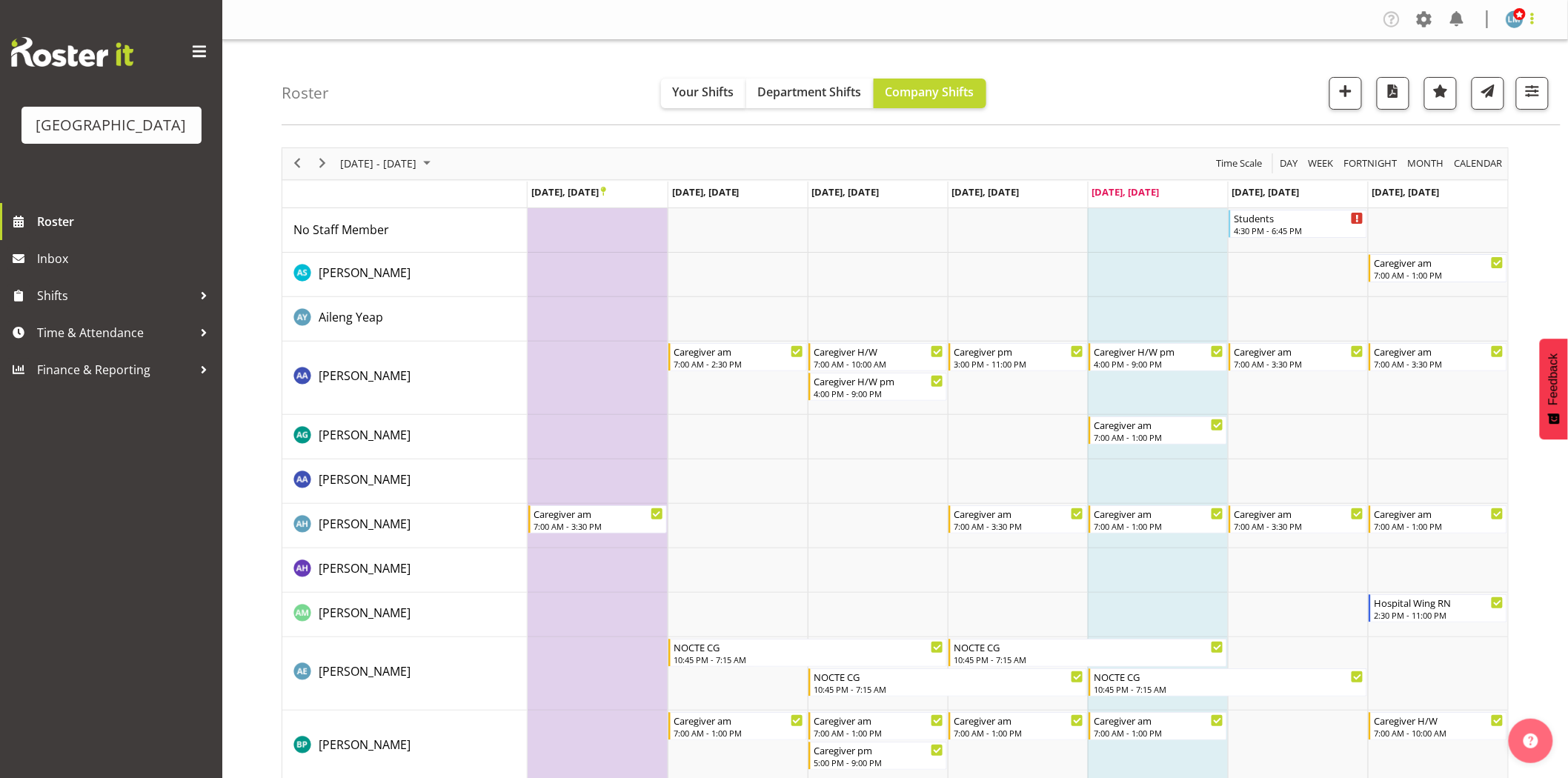
click at [1537, 21] on span at bounding box center [1532, 19] width 18 height 18
click at [1519, 74] on link "Log Out" at bounding box center [1469, 78] width 142 height 27
